Goal: Task Accomplishment & Management: Manage account settings

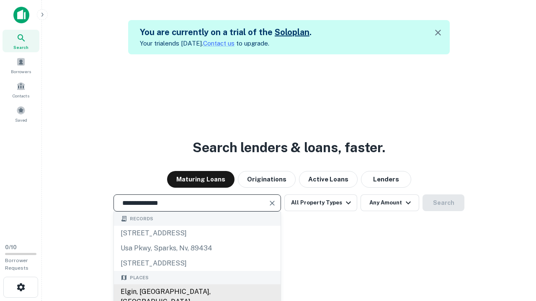
click at [197, 292] on div "Elgin, [GEOGRAPHIC_DATA], [GEOGRAPHIC_DATA]" at bounding box center [197, 297] width 167 height 25
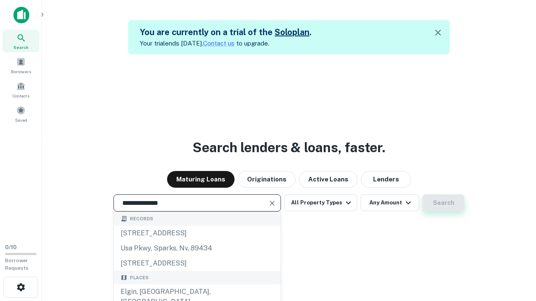
type input "**********"
click at [443, 203] on button "Search" at bounding box center [443, 203] width 42 height 17
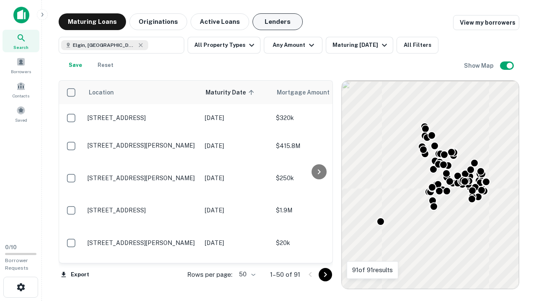
click at [278, 22] on button "Lenders" at bounding box center [277, 21] width 50 height 17
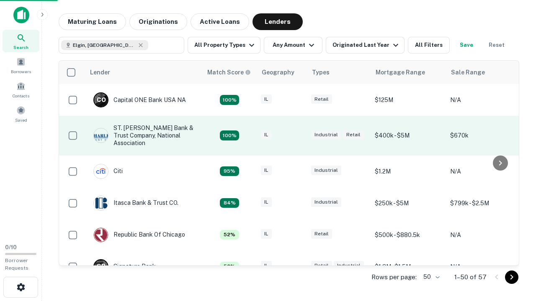
click at [297, 136] on div "IL" at bounding box center [282, 135] width 42 height 11
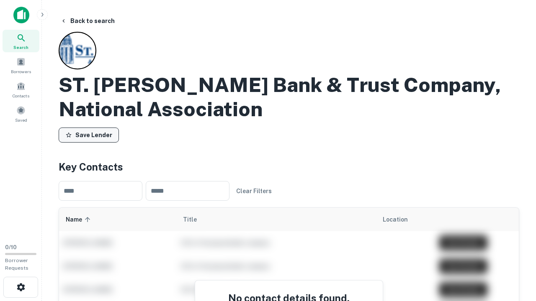
click at [89, 135] on button "Save Lender" at bounding box center [89, 135] width 60 height 15
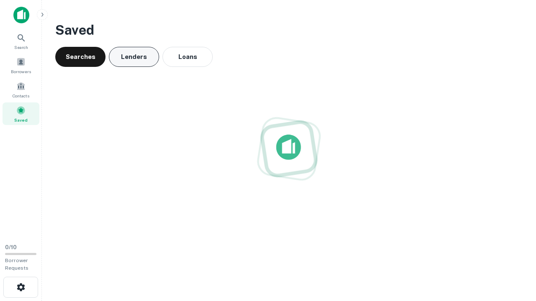
click at [134, 57] on button "Lenders" at bounding box center [134, 57] width 50 height 20
